Goal: Transaction & Acquisition: Purchase product/service

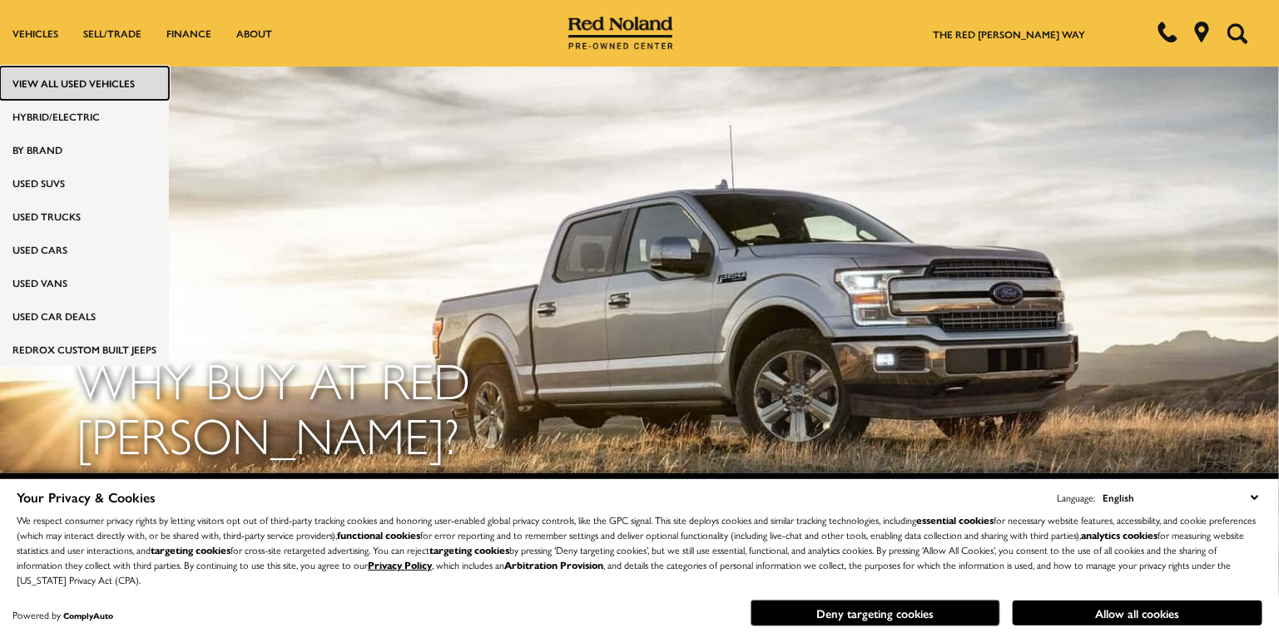
click at [53, 82] on link "View All Used Vehicles" at bounding box center [84, 83] width 169 height 33
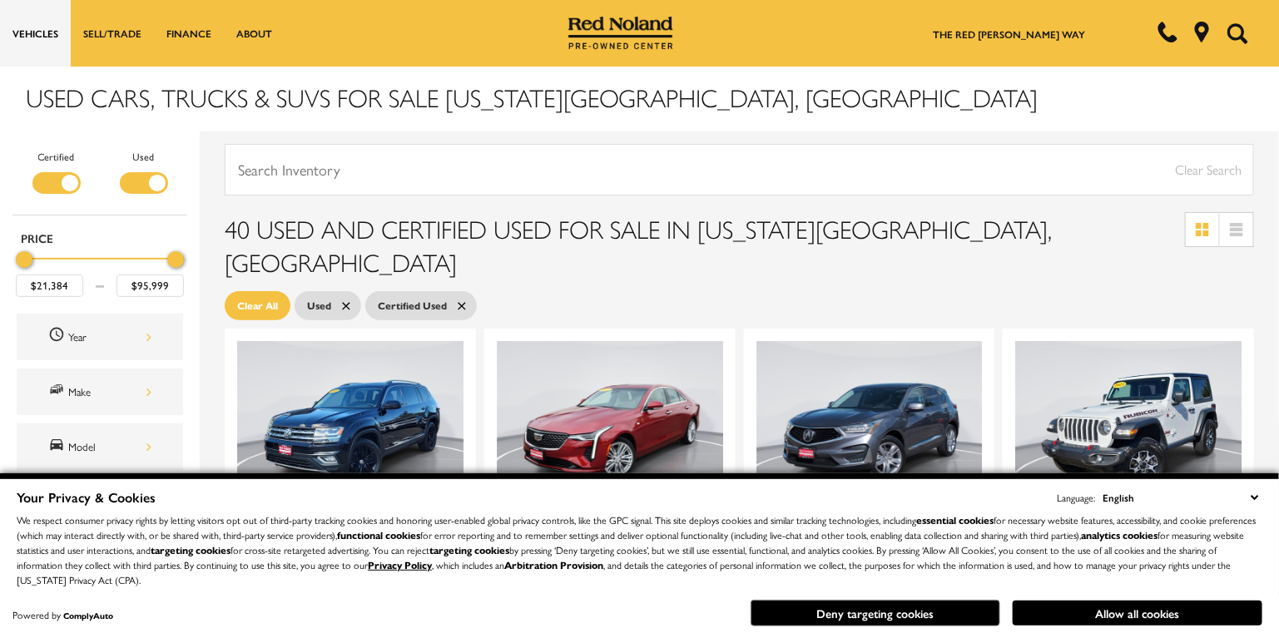
click at [889, 615] on button "Deny targeting cookies" at bounding box center [876, 613] width 250 height 27
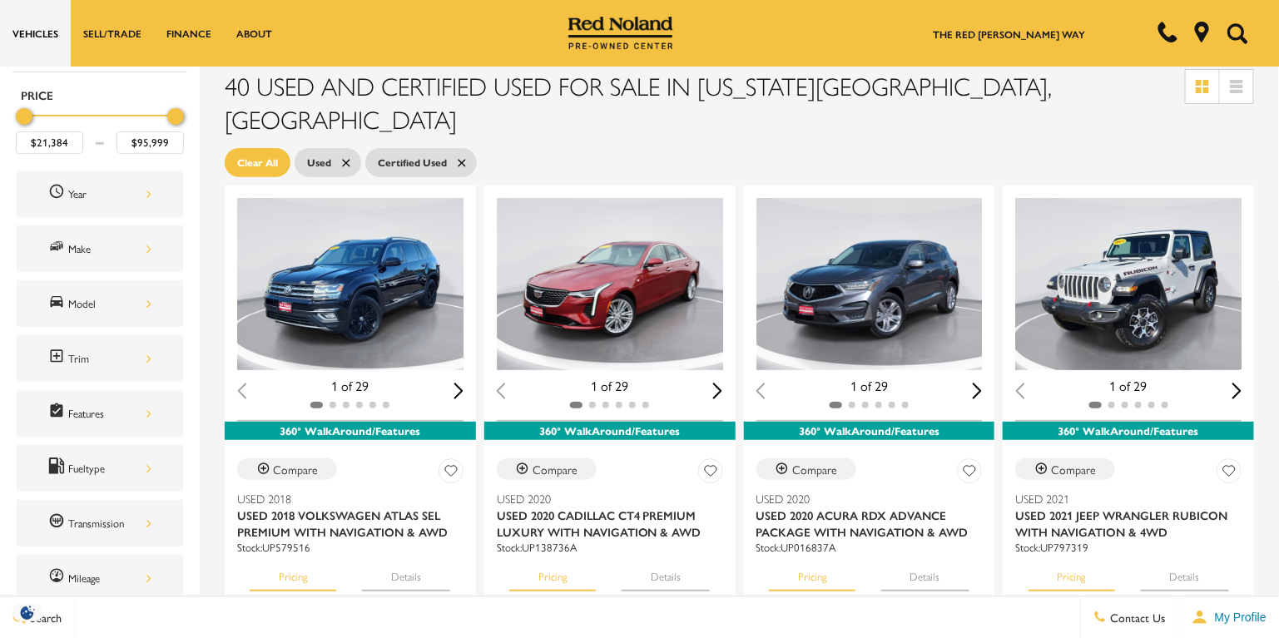
scroll to position [111, 0]
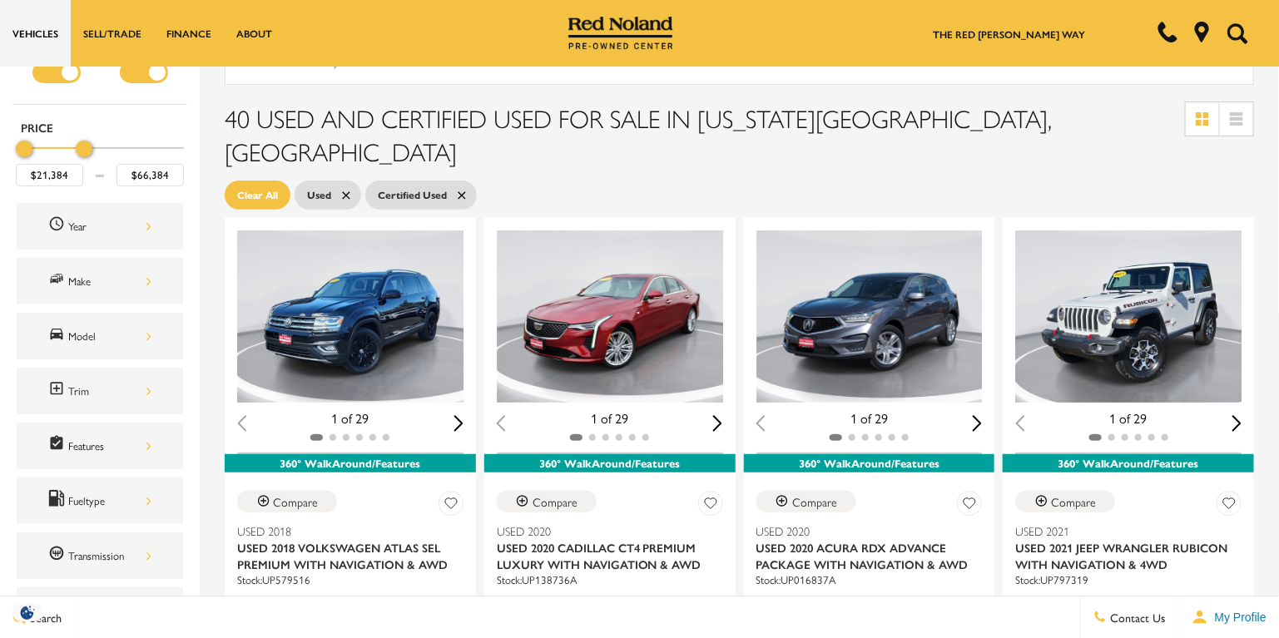
type input "$66,884"
drag, startPoint x: 171, startPoint y: 142, endPoint x: 112, endPoint y: 140, distance: 59.1
click at [112, 138] on div "Price" at bounding box center [100, 149] width 168 height 29
